Goal: Task Accomplishment & Management: Manage account settings

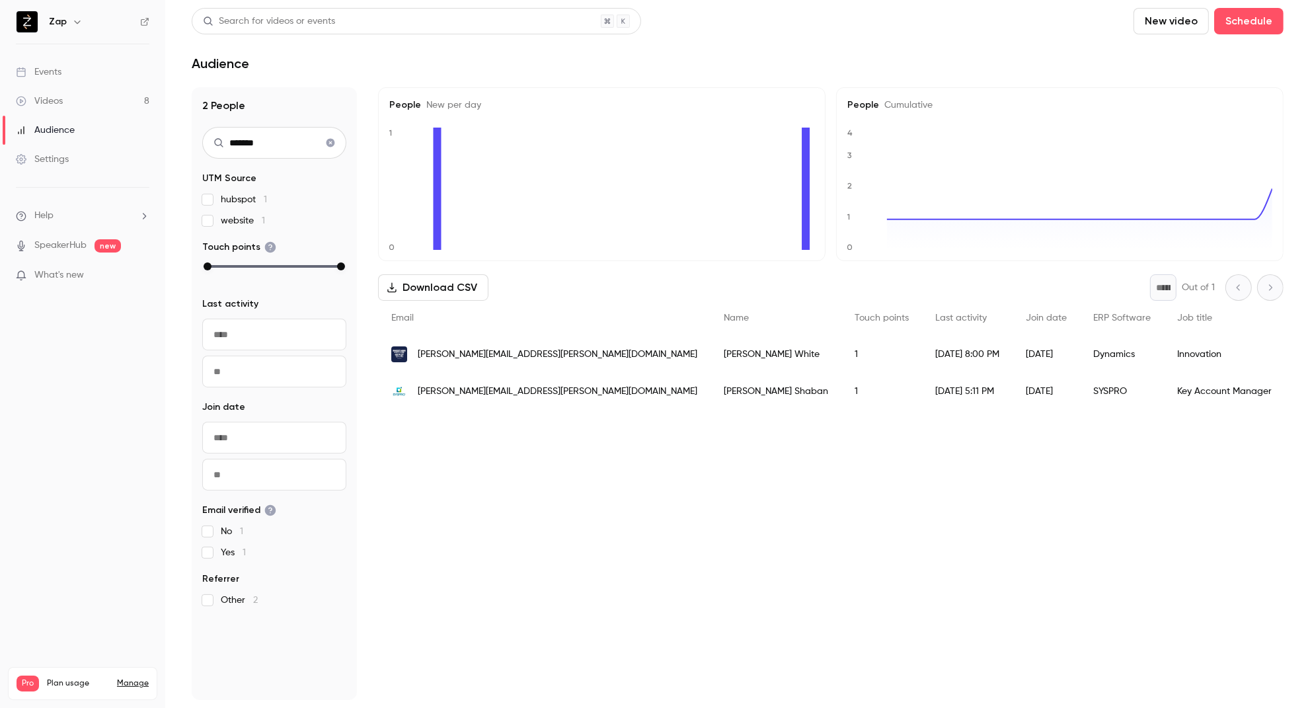
click at [469, 353] on span "[PERSON_NAME][EMAIL_ADDRESS][PERSON_NAME][DOMAIN_NAME]" at bounding box center [558, 355] width 280 height 14
click at [70, 274] on span "What's new" at bounding box center [59, 275] width 50 height 14
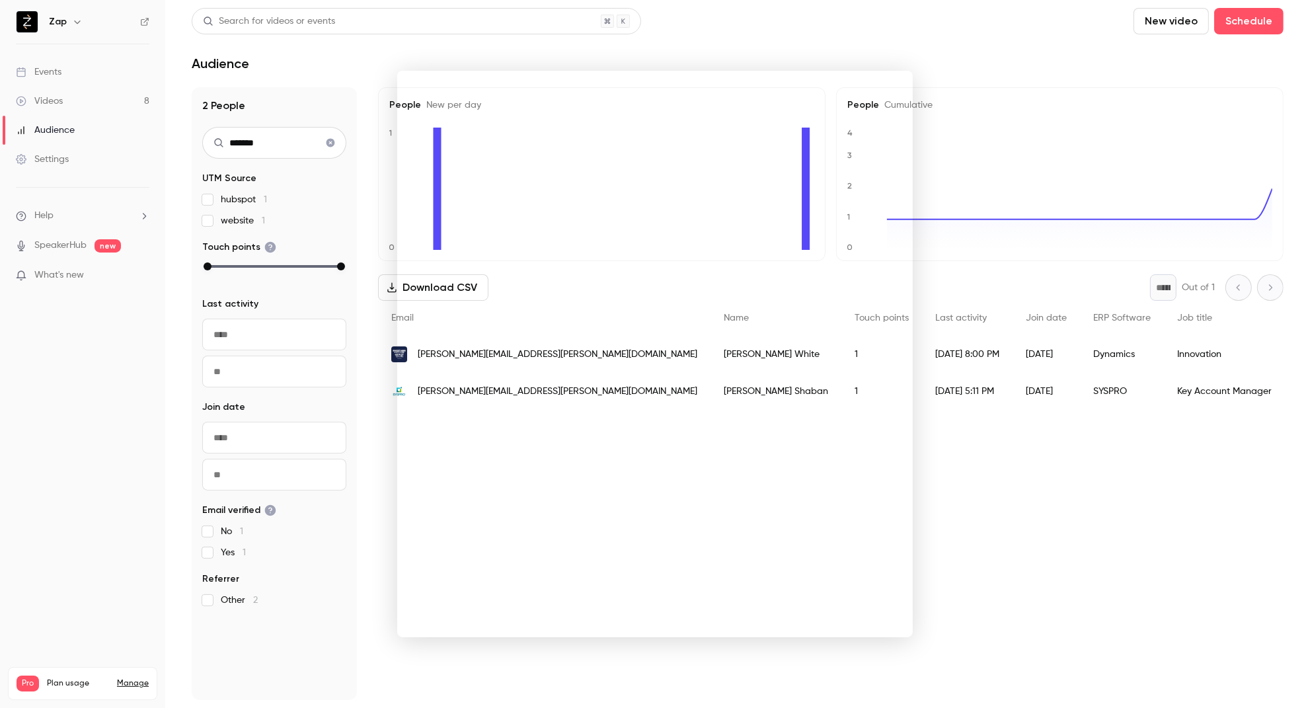
click at [37, 77] on div at bounding box center [655, 354] width 1310 height 708
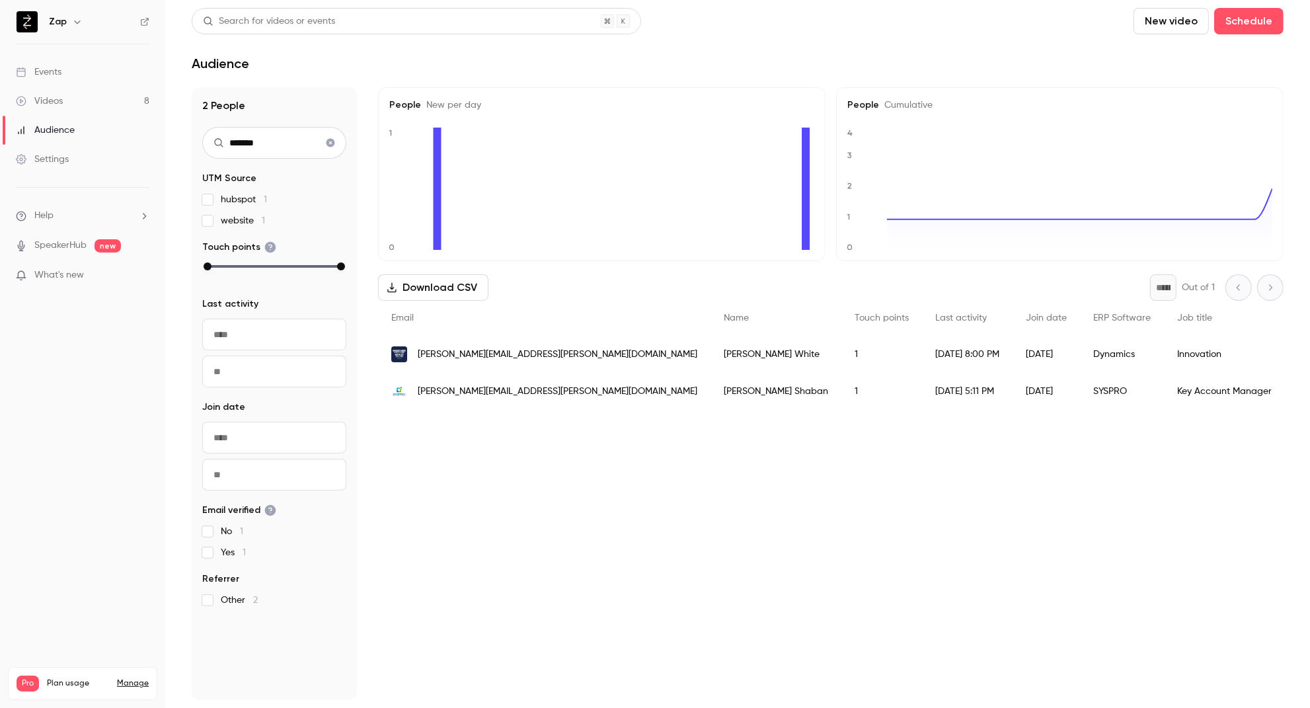
click at [41, 72] on div "Events" at bounding box center [39, 71] width 46 height 13
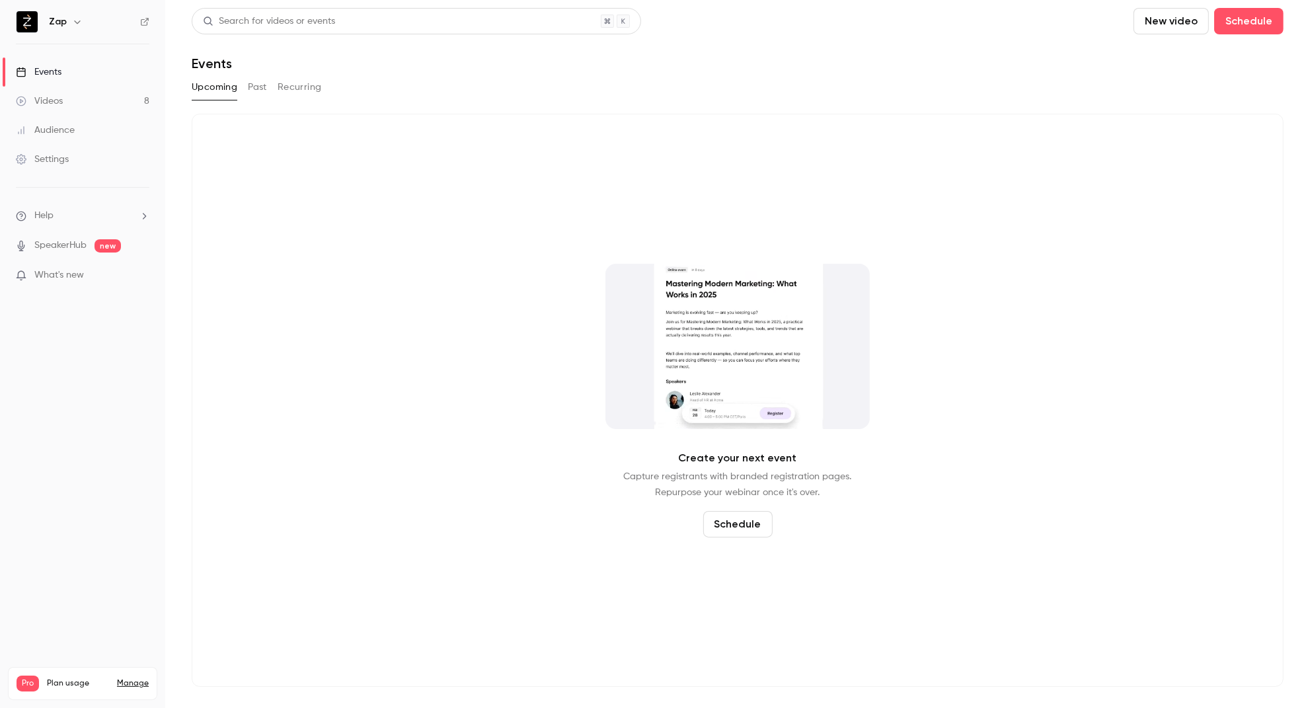
click at [258, 89] on button "Past" at bounding box center [257, 87] width 19 height 21
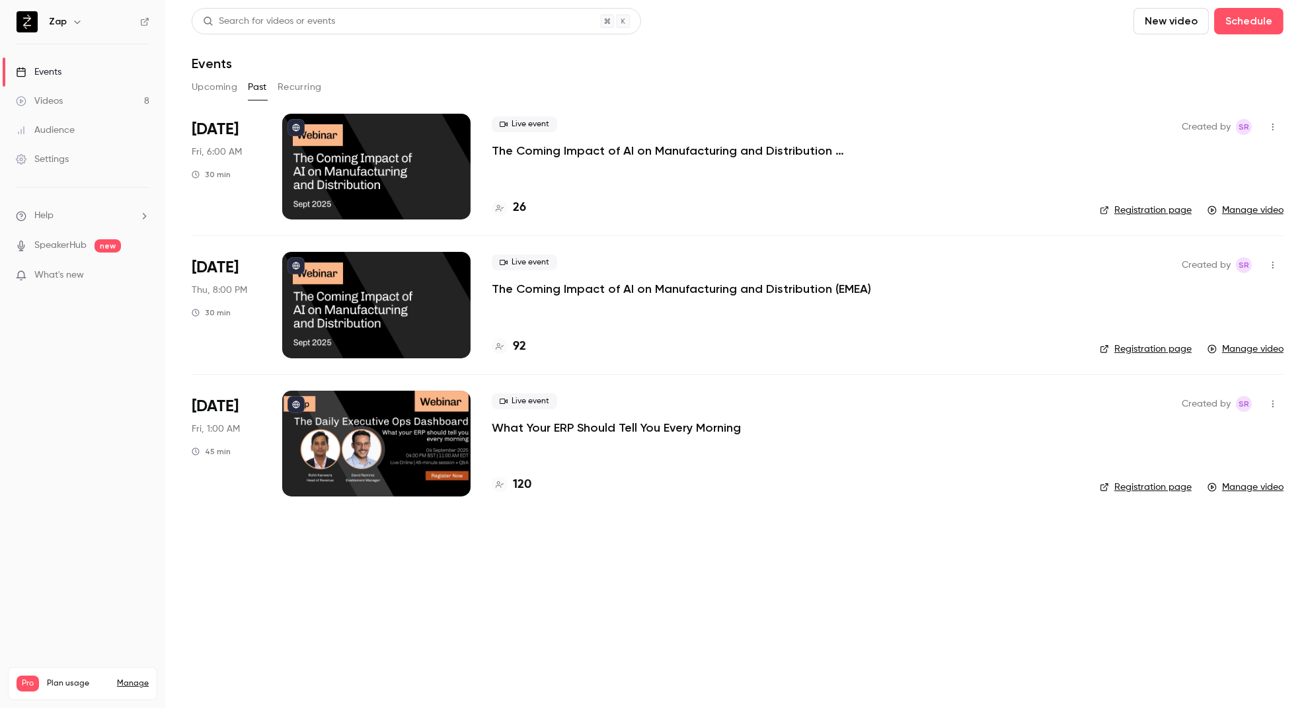
click at [647, 151] on p "The Coming Impact of AI on Manufacturing and Distribution ([GEOGRAPHIC_DATA])" at bounding box center [690, 151] width 397 height 16
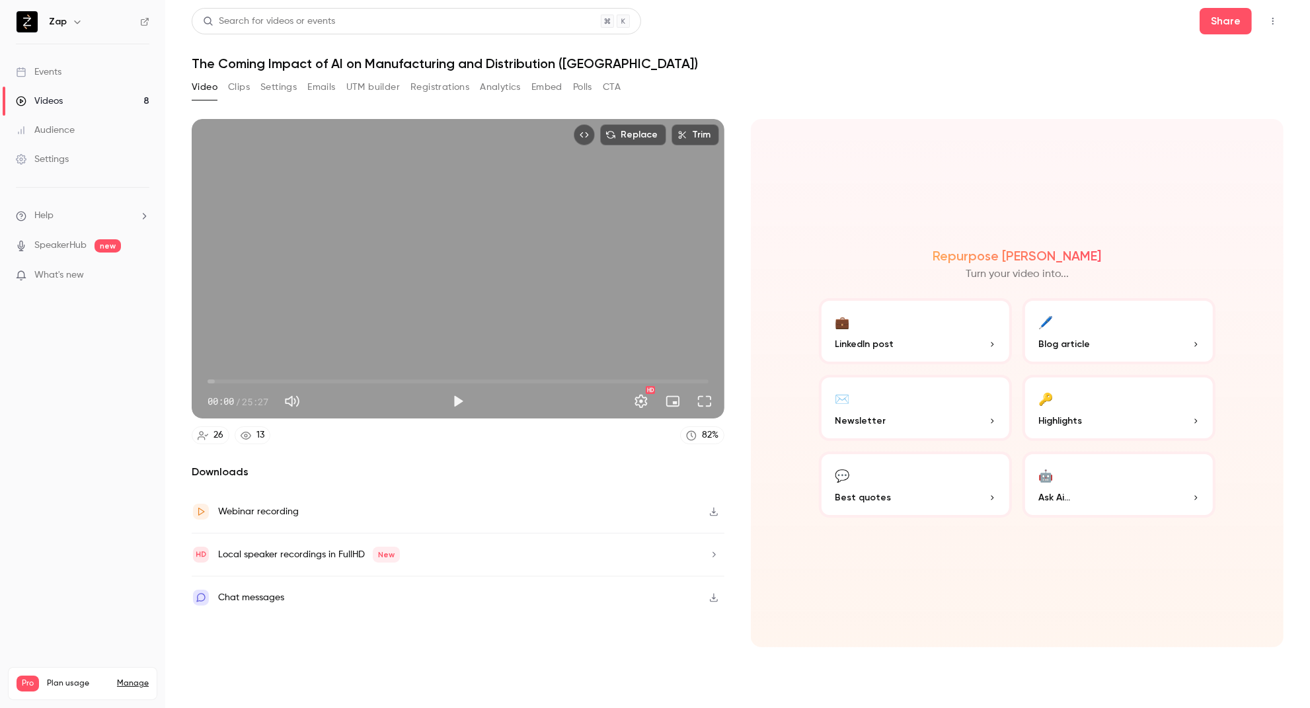
click at [326, 87] on button "Emails" at bounding box center [321, 87] width 28 height 21
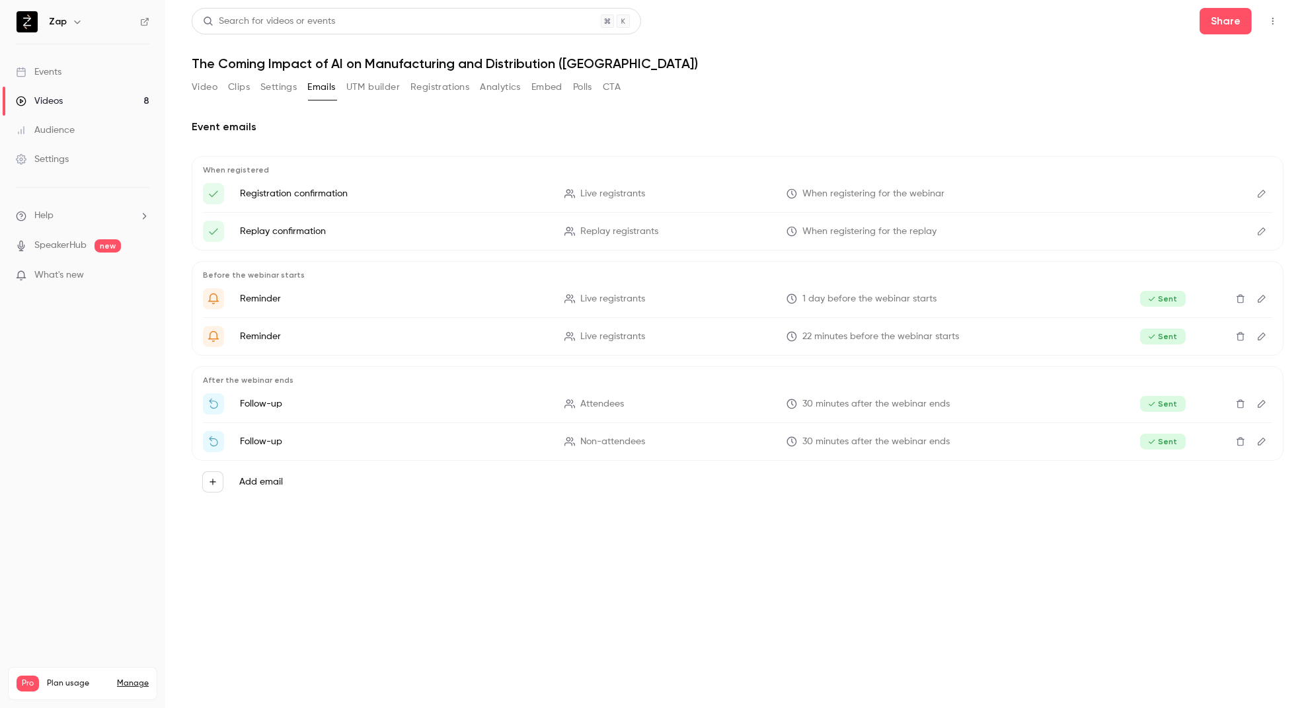
click at [1159, 443] on span "Sent" at bounding box center [1164, 442] width 46 height 16
click at [40, 160] on div "Settings" at bounding box center [42, 159] width 53 height 13
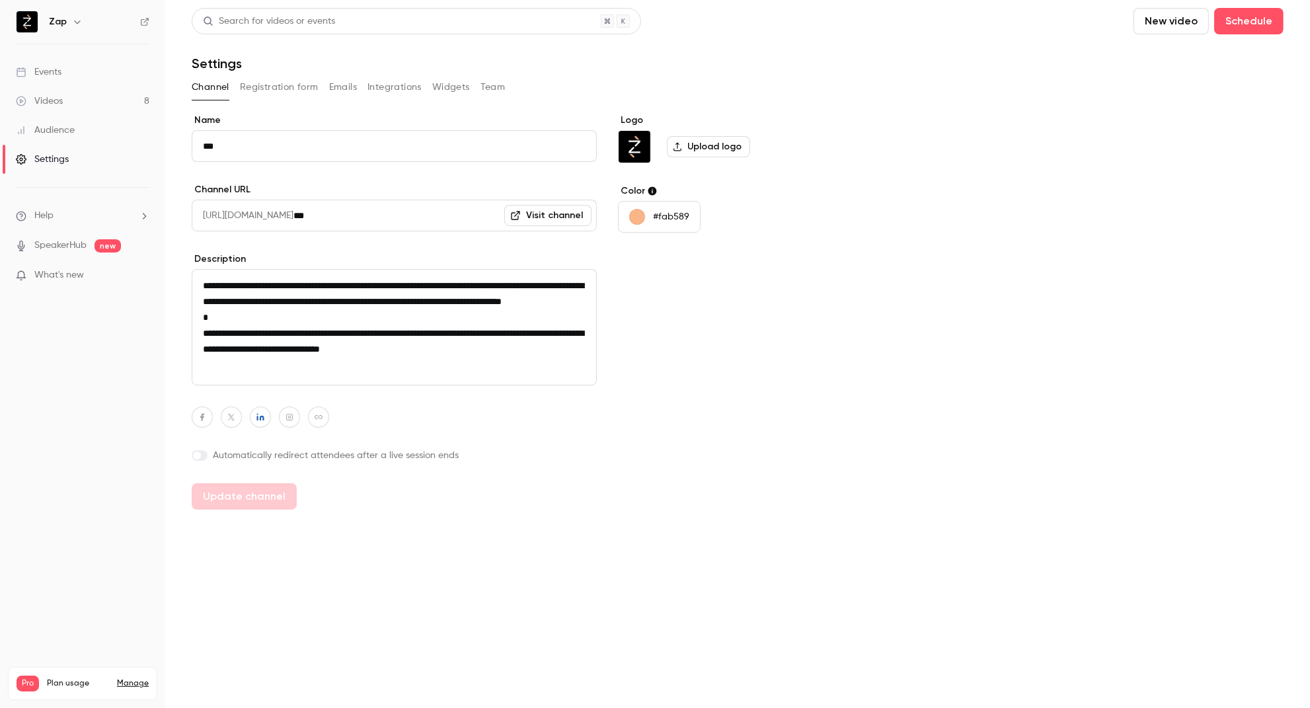
click at [344, 85] on button "Emails" at bounding box center [343, 87] width 28 height 21
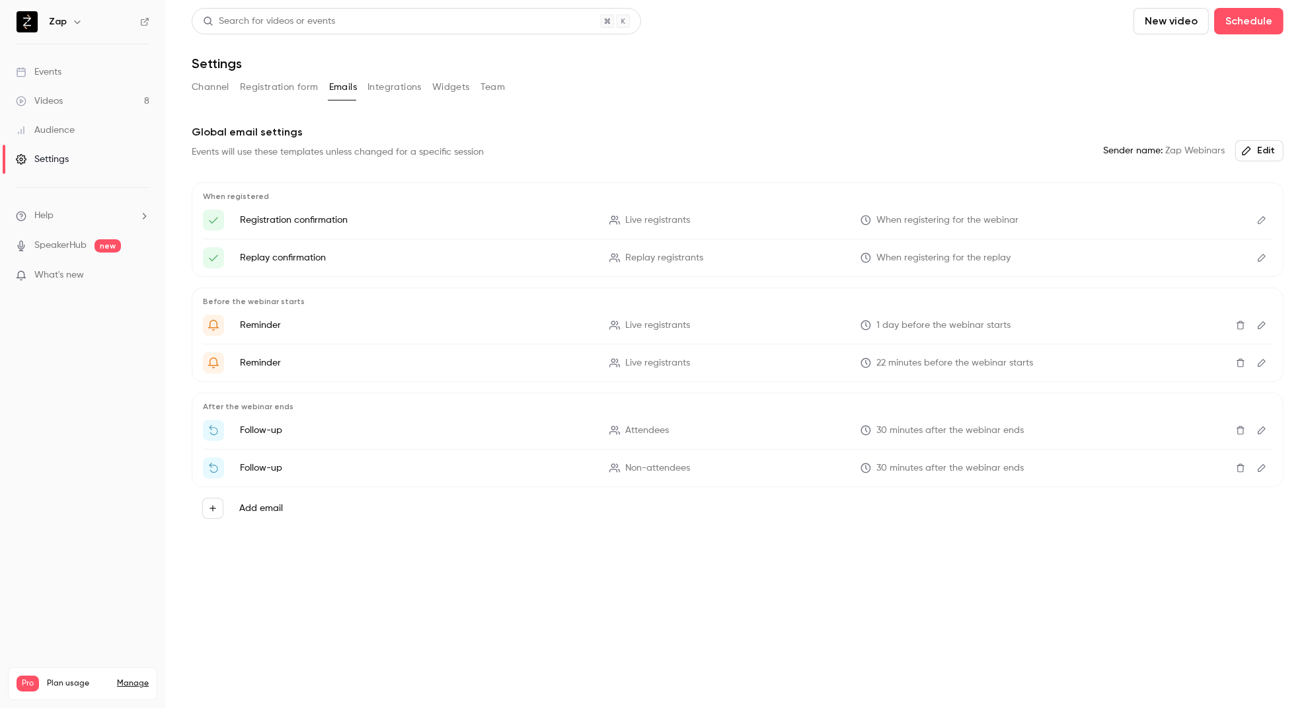
click at [1259, 468] on icon "Edit" at bounding box center [1262, 467] width 11 height 9
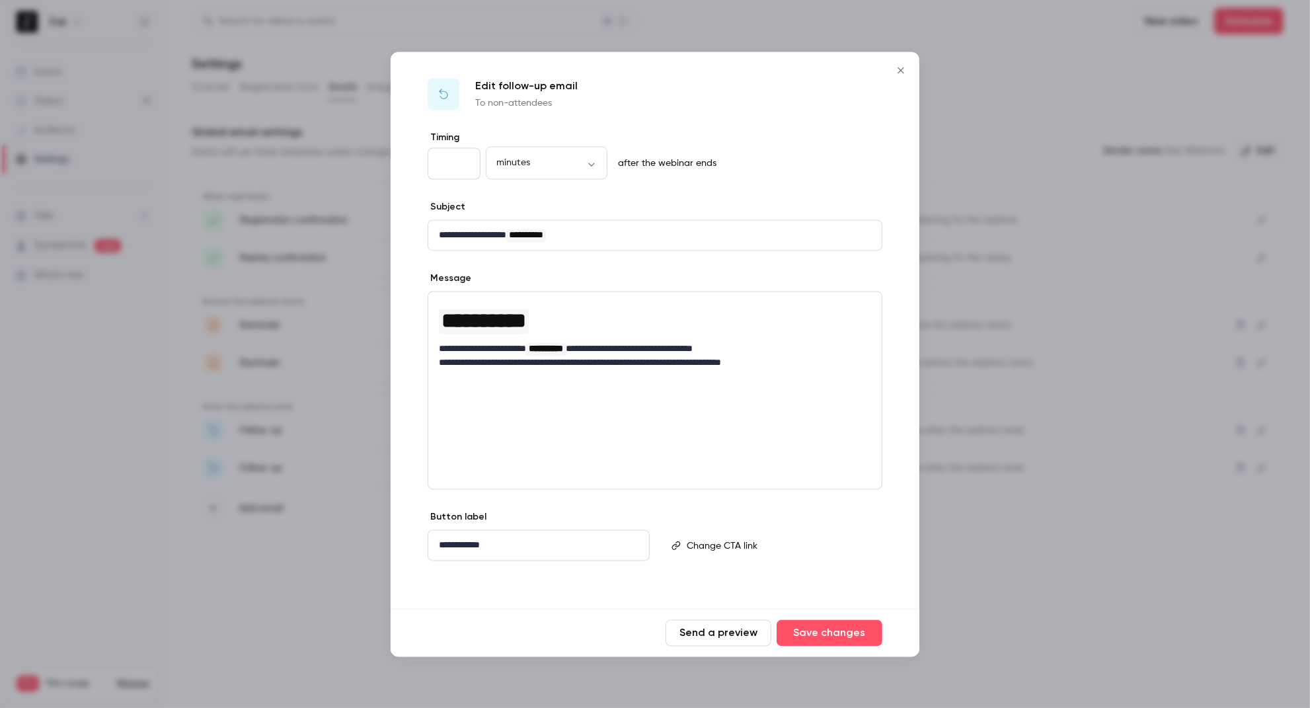
click at [713, 631] on button "Send a preview" at bounding box center [719, 633] width 106 height 26
